Goal: Transaction & Acquisition: Purchase product/service

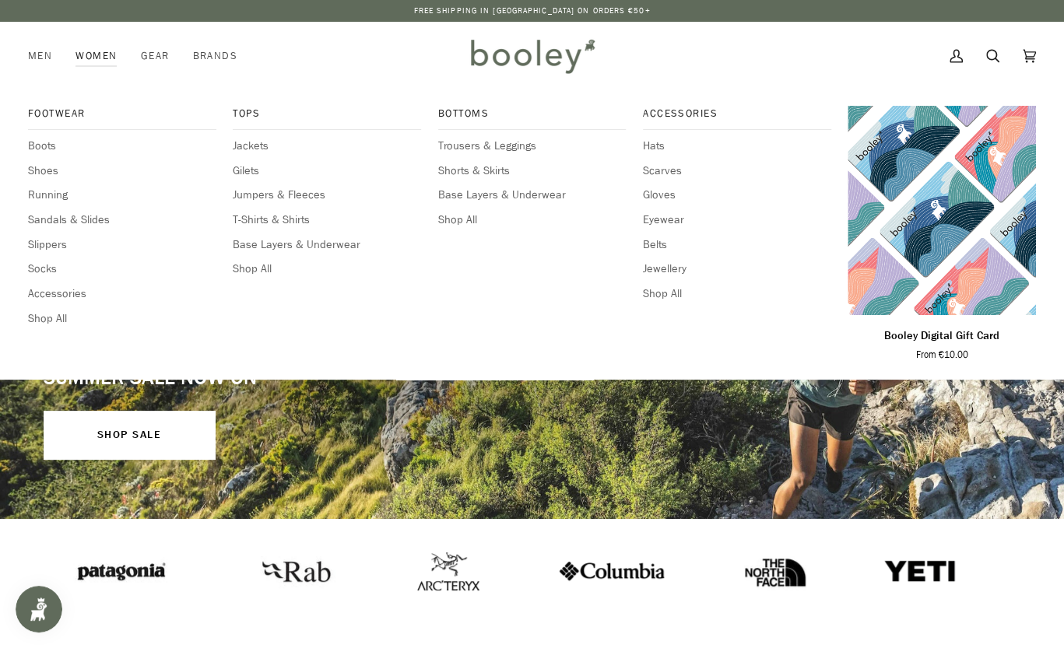
click at [101, 40] on link "Women" at bounding box center [96, 56] width 65 height 68
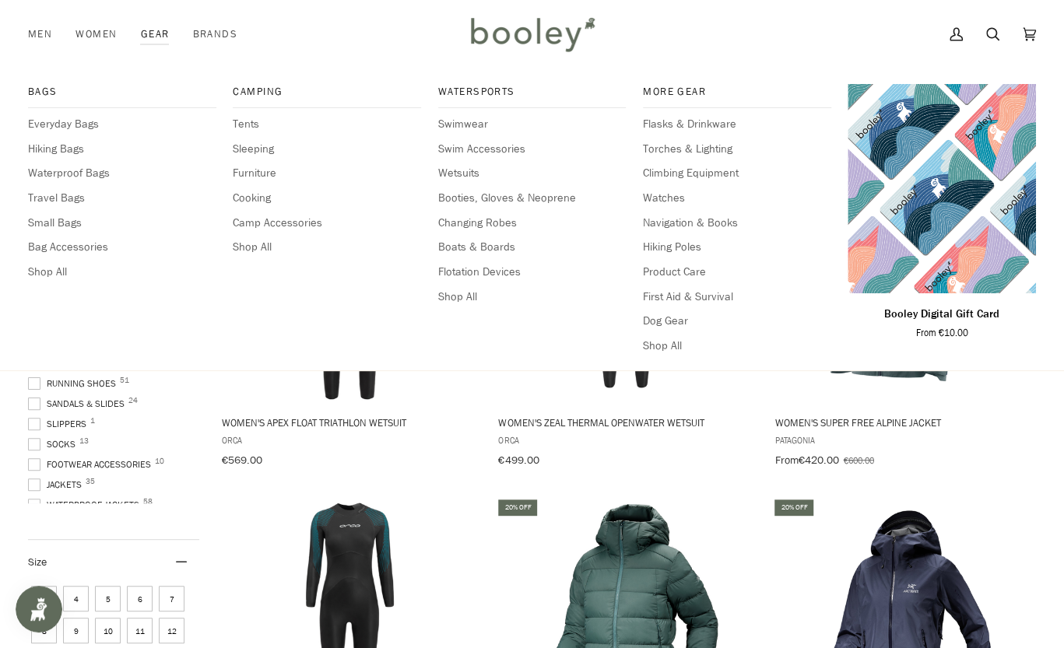
scroll to position [109, 0]
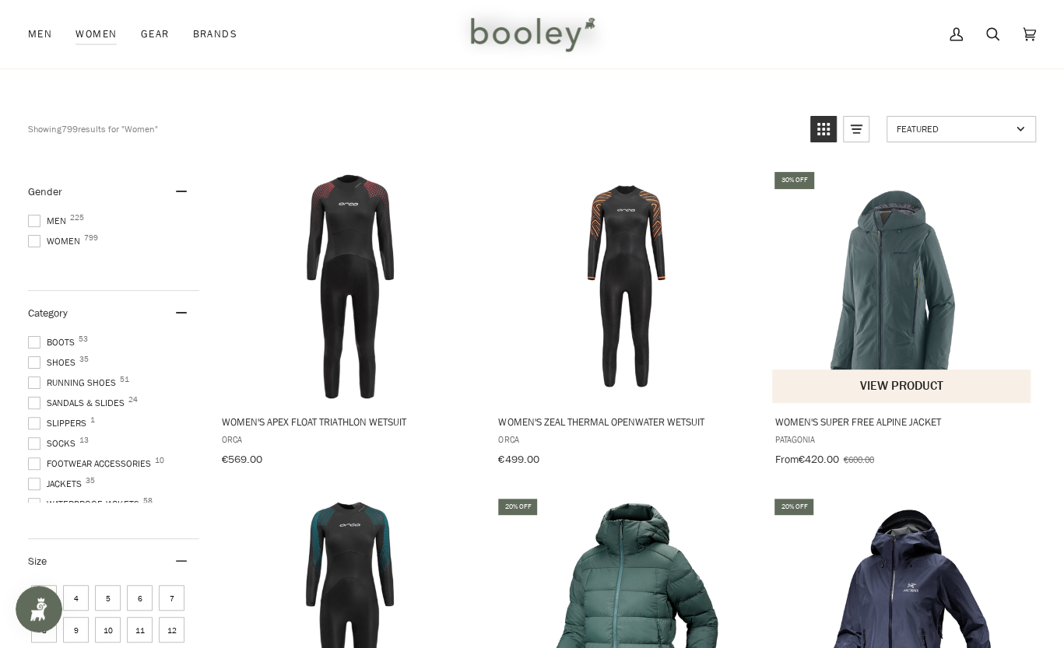
click at [945, 232] on img "Women's Super Free Alpine Jacket" at bounding box center [901, 286] width 233 height 233
